Goal: Find specific page/section: Find specific page/section

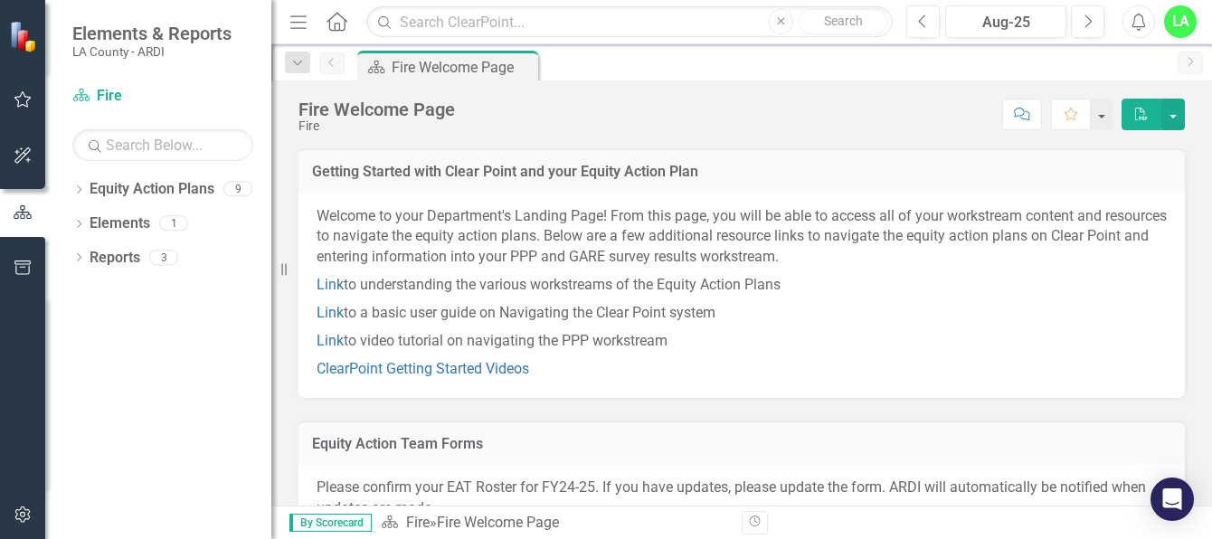
drag, startPoint x: 1070, startPoint y: 0, endPoint x: 769, endPoint y: 108, distance: 320.9
click at [769, 108] on div "Score: N/A Aug-25 Completed Comment Favorite PDF" at bounding box center [824, 114] width 721 height 31
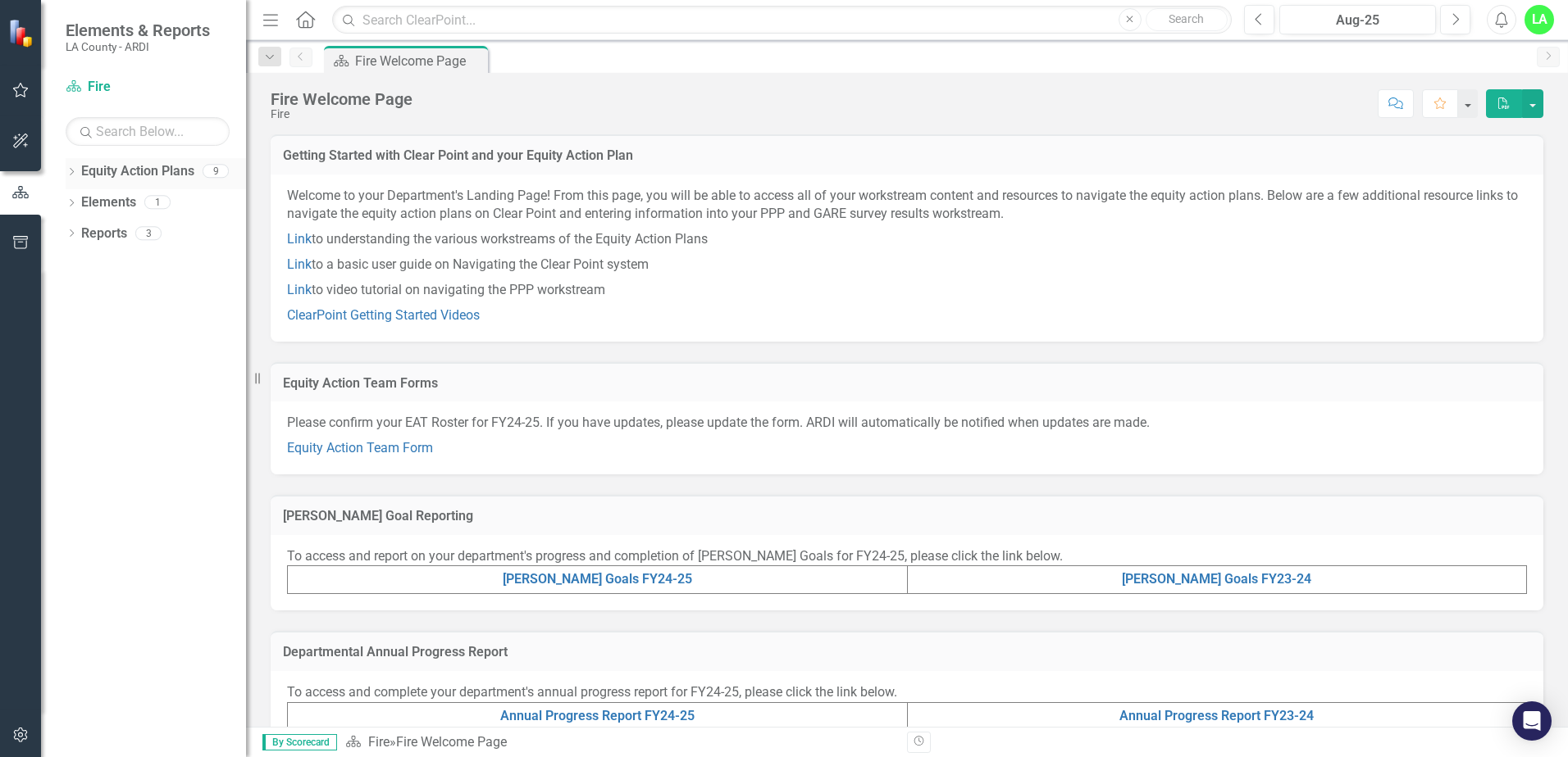
click at [71, 172] on icon "Dropdown" at bounding box center [71, 173] width 12 height 9
click at [99, 207] on link "Fire" at bounding box center [168, 202] width 156 height 19
click at [101, 205] on link "Fire" at bounding box center [168, 202] width 156 height 19
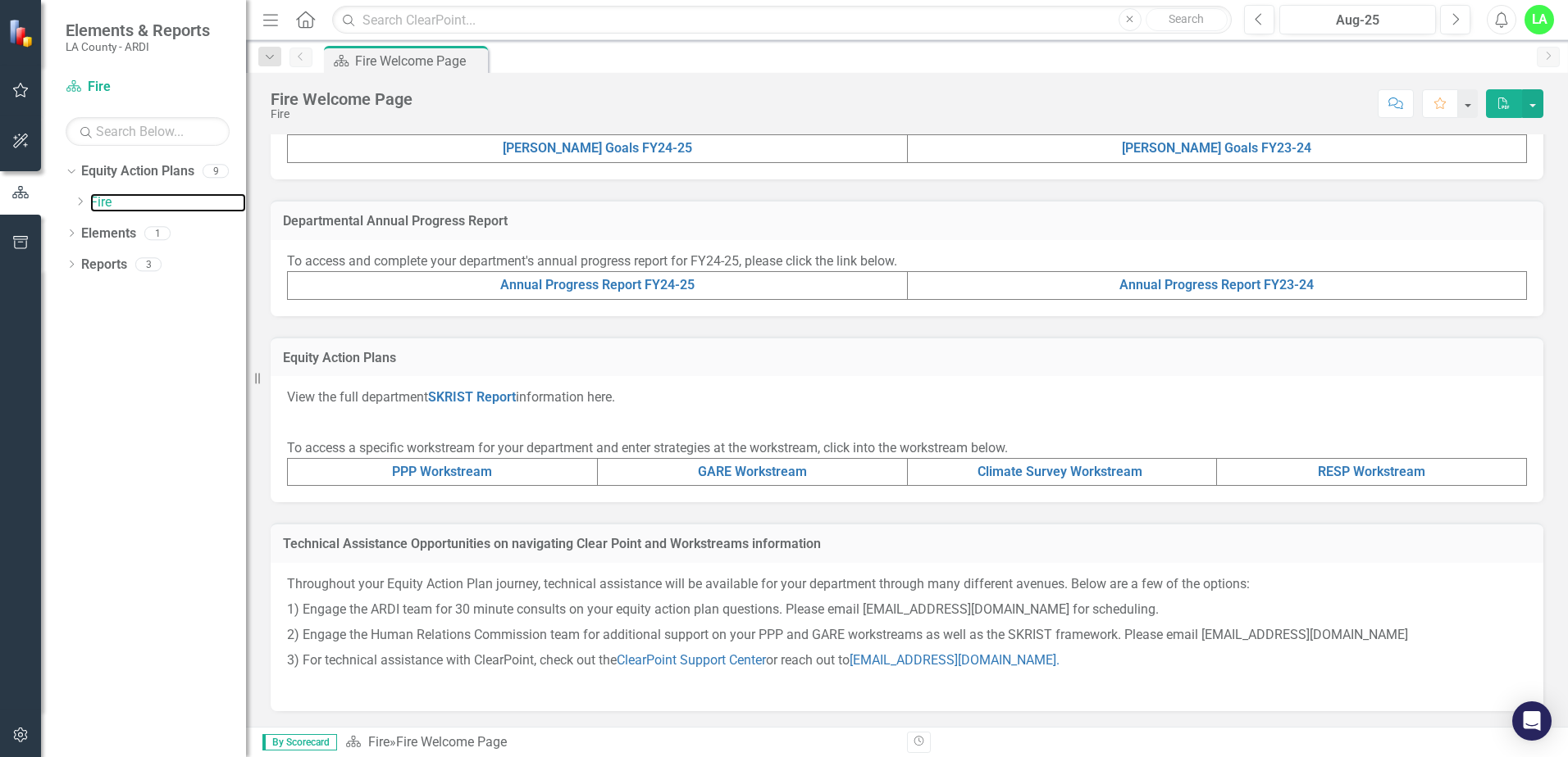
scroll to position [432, 0]
